Goal: Information Seeking & Learning: Learn about a topic

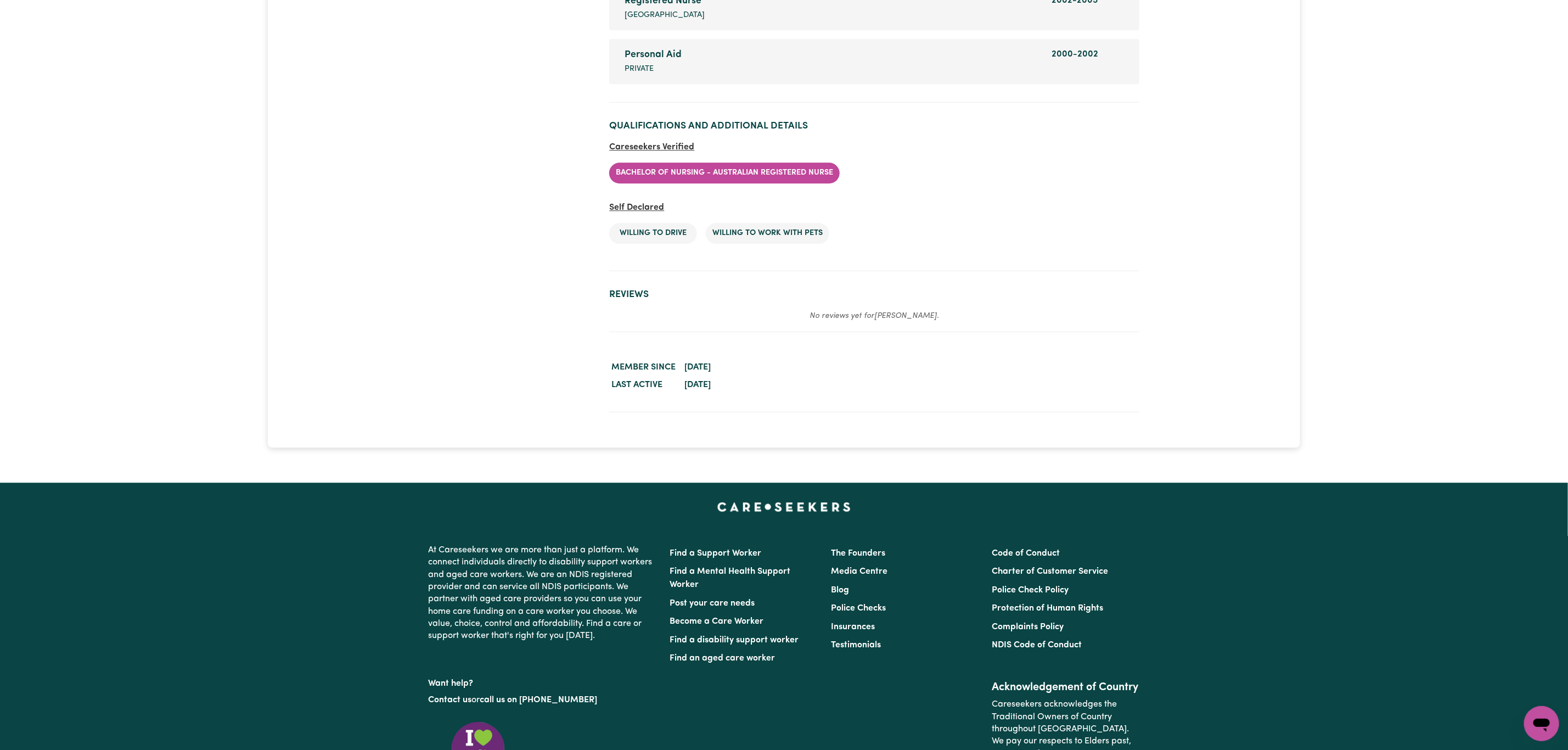
scroll to position [1976, 0]
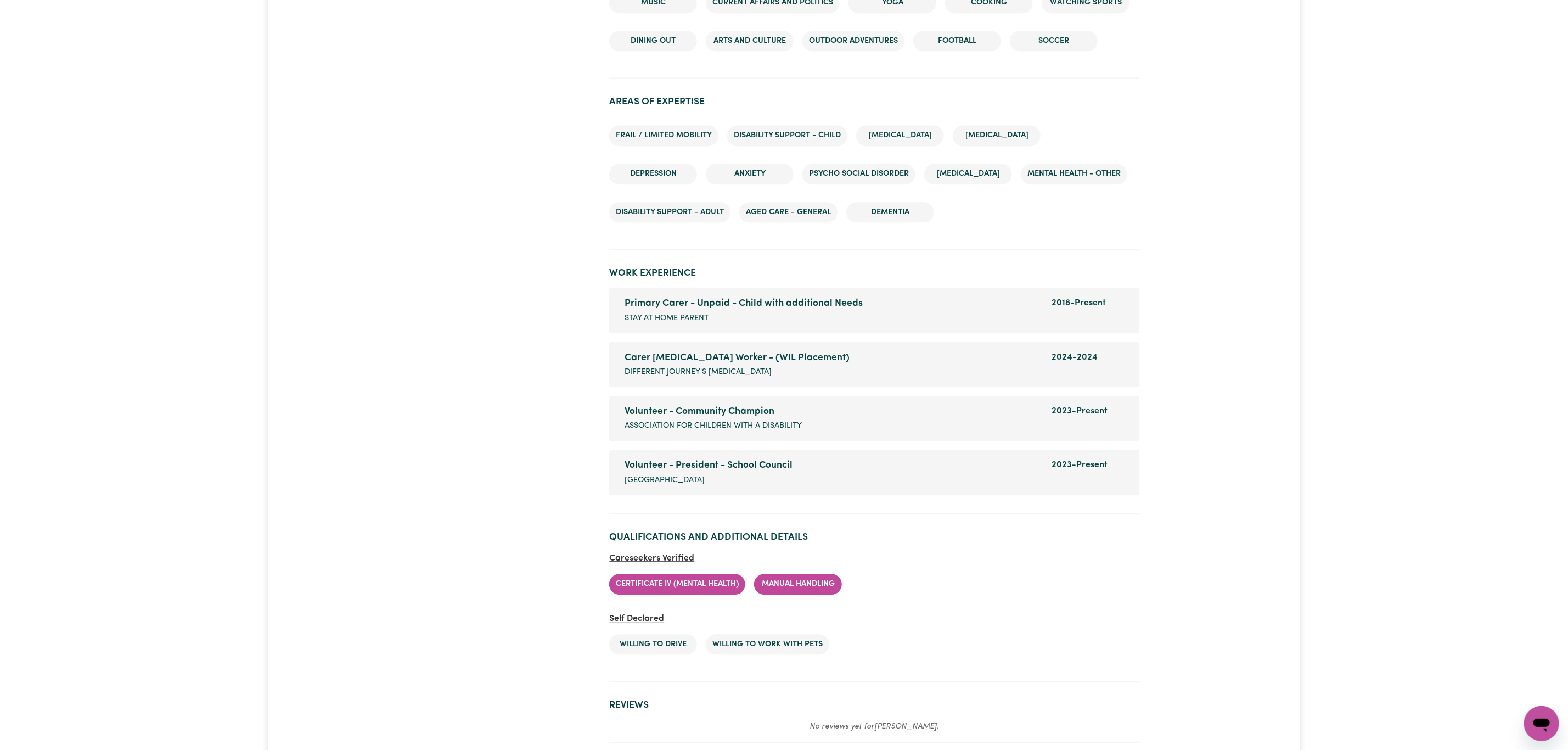
scroll to position [1976, 0]
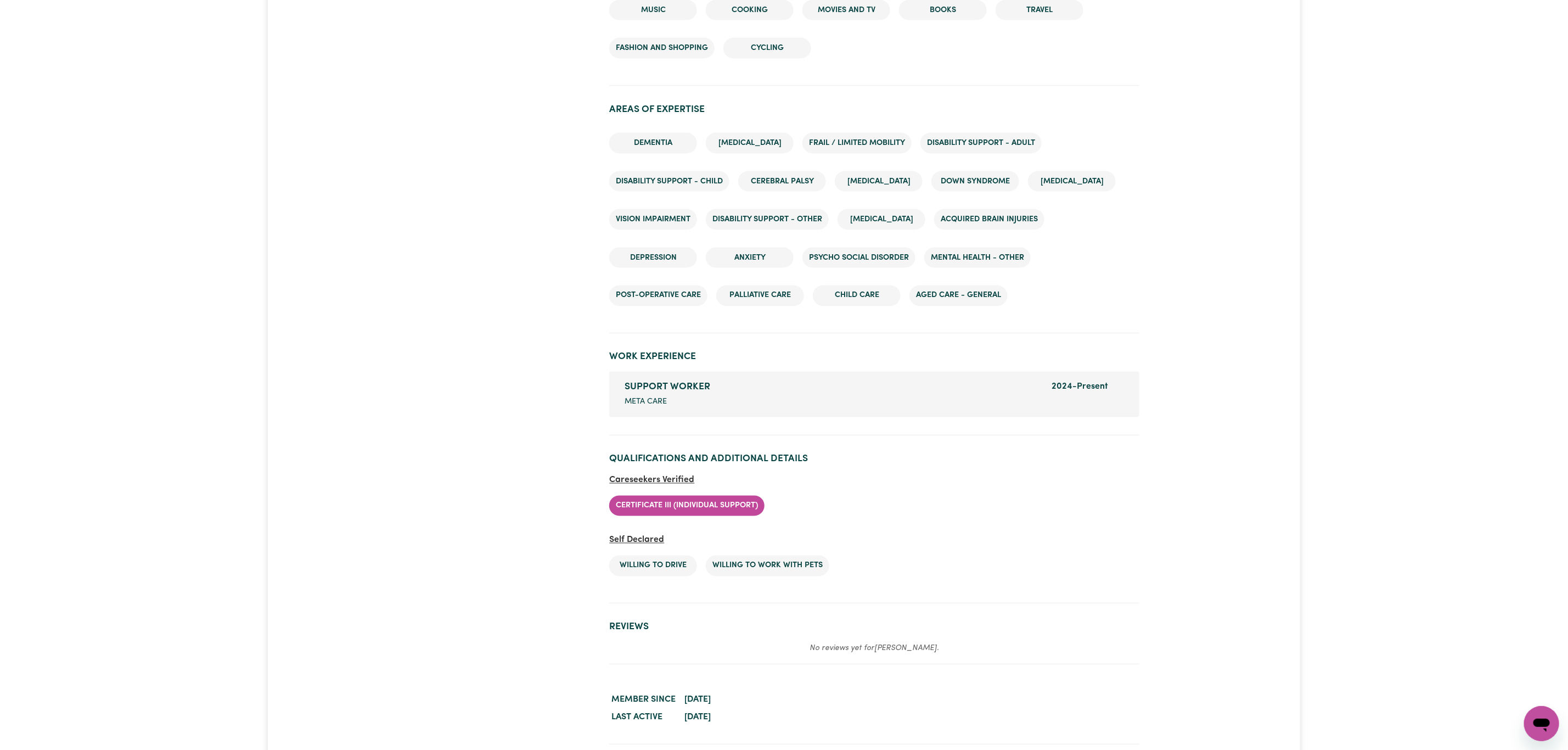
scroll to position [1317, 0]
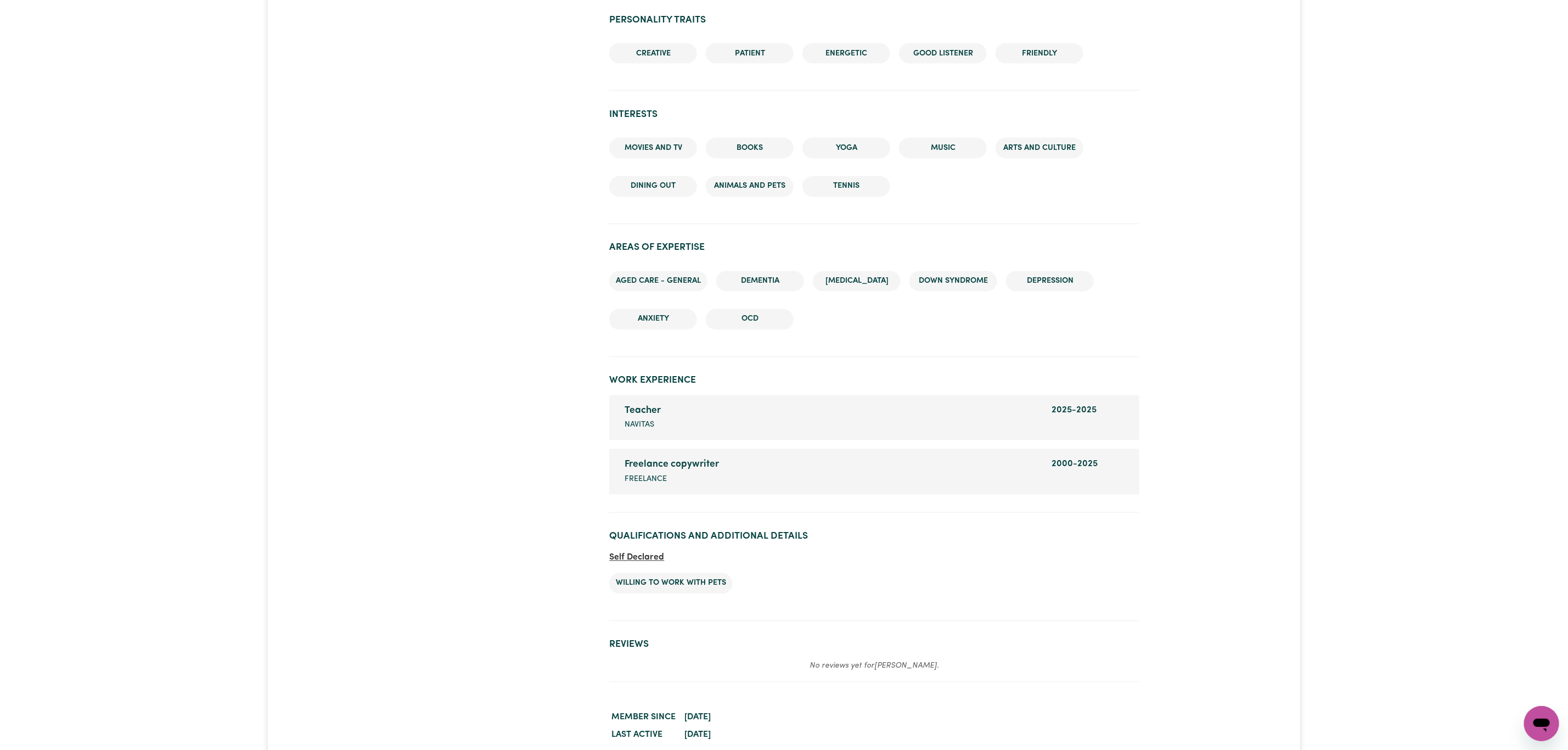
scroll to position [1482, 0]
